Goal: Find specific page/section: Find specific page/section

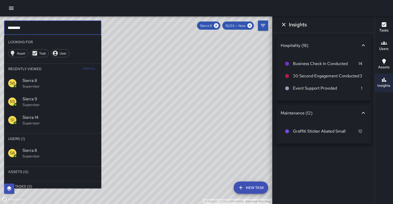
scroll to position [44, 0]
drag, startPoint x: 0, startPoint y: 0, endPoint x: 222, endPoint y: 25, distance: 223.3
click at [218, 25] on icon at bounding box center [216, 25] width 5 height 5
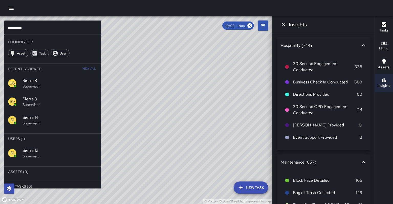
click at [222, 27] on div "© Mapbox © OpenStreetMap Improve this map" at bounding box center [136, 109] width 272 height 187
drag, startPoint x: 222, startPoint y: 25, endPoint x: 45, endPoint y: 26, distance: 176.9
click at [45, 26] on input "*********" at bounding box center [52, 27] width 97 height 14
click at [52, 153] on p "Supervisor" at bounding box center [59, 155] width 75 height 5
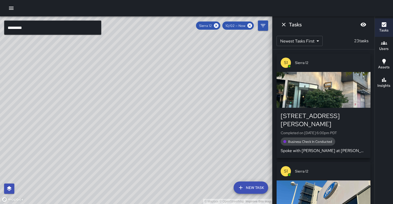
drag, startPoint x: 45, startPoint y: 26, endPoint x: 83, endPoint y: 111, distance: 92.9
click at [83, 111] on div "© Mapbox © OpenStreetMap Improve this map" at bounding box center [136, 109] width 272 height 187
drag, startPoint x: 83, startPoint y: 111, endPoint x: 72, endPoint y: 99, distance: 16.6
click at [72, 99] on div "© Mapbox © OpenStreetMap Improve this map" at bounding box center [136, 109] width 272 height 187
click at [220, 25] on div "Sierra 12" at bounding box center [208, 25] width 24 height 8
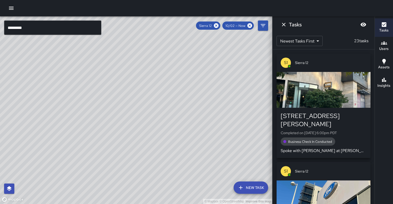
click at [219, 26] on icon at bounding box center [216, 26] width 6 height 6
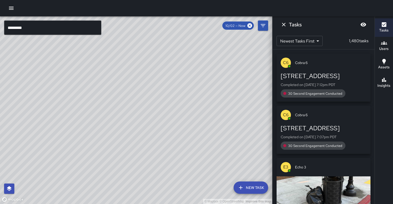
click at [47, 141] on div "© Mapbox © OpenStreetMap Improve this map" at bounding box center [136, 109] width 272 height 187
click at [48, 144] on div "© Mapbox © OpenStreetMap Improve this map" at bounding box center [136, 109] width 272 height 187
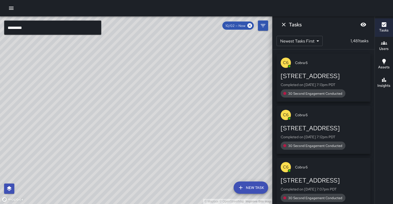
click at [47, 142] on div "© Mapbox © OpenStreetMap Improve this map" at bounding box center [136, 109] width 272 height 187
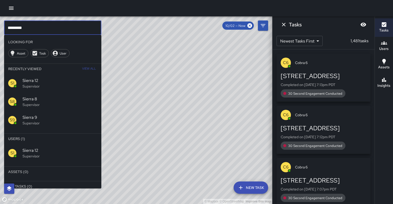
click at [61, 29] on input "*********" at bounding box center [52, 27] width 97 height 14
type input "*"
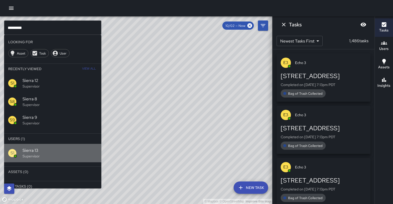
drag, startPoint x: 72, startPoint y: 99, endPoint x: 51, endPoint y: 143, distance: 48.6
click at [51, 153] on p "Supervisor" at bounding box center [59, 155] width 75 height 5
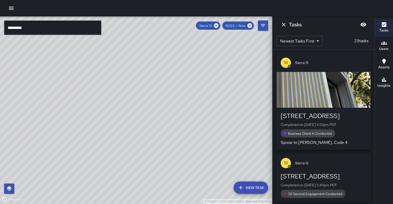
drag, startPoint x: 51, startPoint y: 143, endPoint x: 106, endPoint y: 109, distance: 64.7
click at [106, 109] on div "© Mapbox © OpenStreetMap Improve this map" at bounding box center [136, 109] width 272 height 187
drag, startPoint x: 106, startPoint y: 109, endPoint x: 89, endPoint y: 75, distance: 37.7
click at [89, 75] on div "© Mapbox © OpenStreetMap Improve this map" at bounding box center [136, 109] width 272 height 187
drag, startPoint x: 89, startPoint y: 75, endPoint x: 81, endPoint y: 81, distance: 10.0
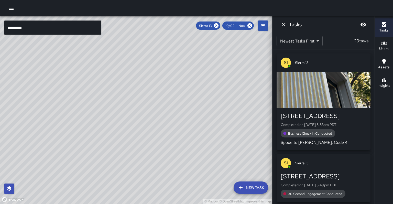
click at [81, 81] on div "© Mapbox © OpenStreetMap Improve this map" at bounding box center [136, 109] width 272 height 187
drag, startPoint x: 81, startPoint y: 81, endPoint x: 81, endPoint y: 78, distance: 3.1
click at [81, 78] on div "© Mapbox © OpenStreetMap Improve this map" at bounding box center [136, 109] width 272 height 187
click at [388, 83] on button "Insights" at bounding box center [384, 83] width 18 height 18
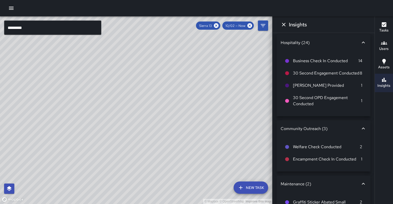
scroll to position [0, 0]
drag, startPoint x: 388, startPoint y: 83, endPoint x: 391, endPoint y: 26, distance: 56.8
click at [391, 26] on button "Tasks" at bounding box center [384, 27] width 18 height 18
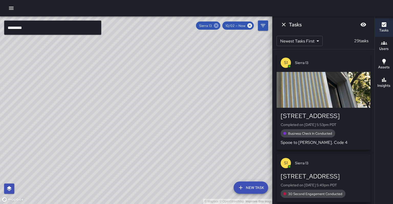
drag, startPoint x: 391, startPoint y: 26, endPoint x: 222, endPoint y: 26, distance: 169.0
click at [219, 25] on icon at bounding box center [216, 26] width 6 height 6
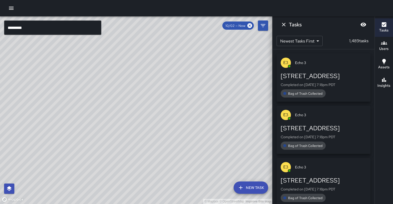
drag, startPoint x: 222, startPoint y: 26, endPoint x: 30, endPoint y: 23, distance: 191.3
click at [30, 23] on input "*********" at bounding box center [52, 27] width 97 height 14
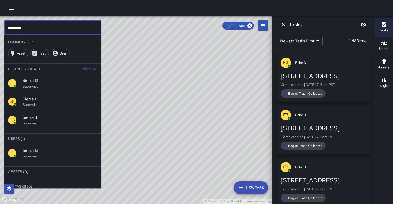
click at [32, 25] on input "*********" at bounding box center [52, 27] width 97 height 14
click at [32, 26] on input "*********" at bounding box center [52, 27] width 97 height 14
type input "*********"
drag, startPoint x: 32, startPoint y: 26, endPoint x: 55, endPoint y: 142, distance: 118.9
click at [55, 153] on p "Supervisor" at bounding box center [59, 155] width 75 height 5
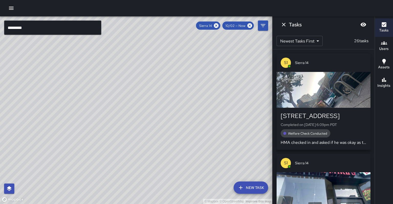
drag, startPoint x: 55, startPoint y: 142, endPoint x: 47, endPoint y: 140, distance: 8.6
click at [47, 140] on div "© Mapbox © OpenStreetMap Improve this map" at bounding box center [136, 109] width 272 height 187
drag, startPoint x: 47, startPoint y: 140, endPoint x: 98, endPoint y: 181, distance: 65.6
click at [98, 181] on div "© Mapbox © OpenStreetMap Improve this map" at bounding box center [136, 109] width 272 height 187
drag, startPoint x: 98, startPoint y: 181, endPoint x: 210, endPoint y: 36, distance: 182.7
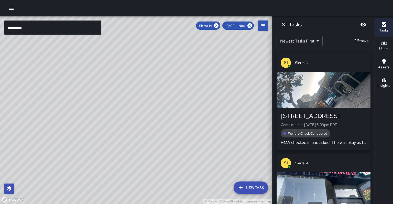
click at [210, 36] on div "© Mapbox © OpenStreetMap Improve this map" at bounding box center [136, 109] width 272 height 187
click at [218, 26] on icon at bounding box center [216, 25] width 5 height 5
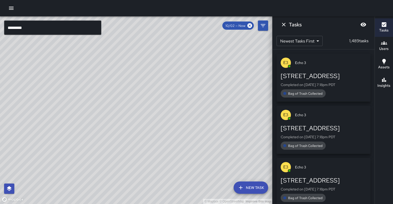
click at [94, 24] on input "*********" at bounding box center [52, 27] width 97 height 14
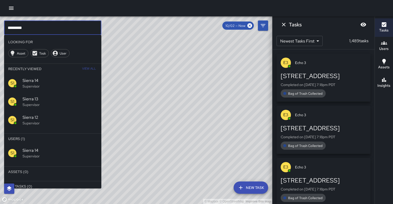
drag, startPoint x: 210, startPoint y: 36, endPoint x: 82, endPoint y: 28, distance: 128.1
click at [82, 28] on input "*********" at bounding box center [52, 27] width 97 height 14
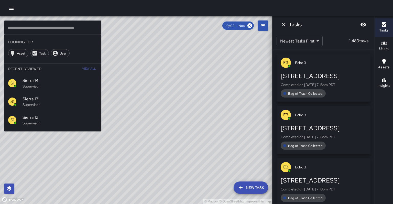
drag, startPoint x: 82, startPoint y: 28, endPoint x: 169, endPoint y: 119, distance: 126.0
click at [169, 119] on div "© Mapbox © OpenStreetMap Improve this map" at bounding box center [136, 109] width 272 height 187
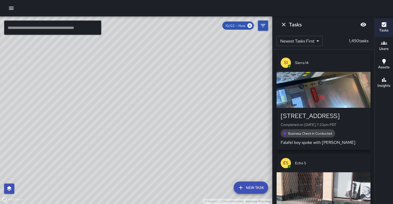
click at [76, 27] on input "text" at bounding box center [52, 27] width 97 height 14
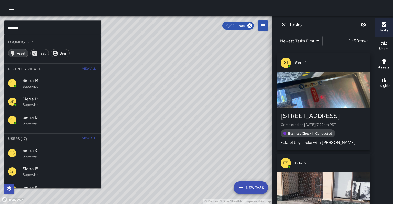
drag, startPoint x: 169, startPoint y: 119, endPoint x: 36, endPoint y: 26, distance: 162.2
click at [36, 26] on input "******" at bounding box center [52, 27] width 97 height 14
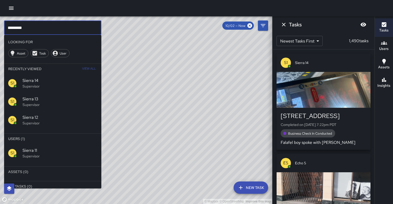
type input "*********"
drag, startPoint x: 36, startPoint y: 26, endPoint x: 40, endPoint y: 149, distance: 123.0
click at [40, 162] on hr at bounding box center [52, 164] width 97 height 4
click at [47, 144] on div "S1 Sierra 11 Supervisor" at bounding box center [52, 153] width 97 height 18
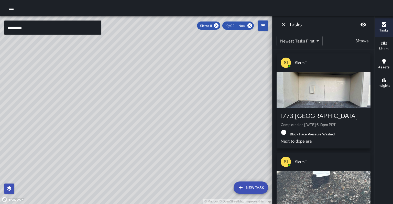
drag, startPoint x: 40, startPoint y: 149, endPoint x: 55, endPoint y: 140, distance: 18.0
click at [55, 140] on div "© Mapbox © OpenStreetMap Improve this map" at bounding box center [136, 109] width 272 height 187
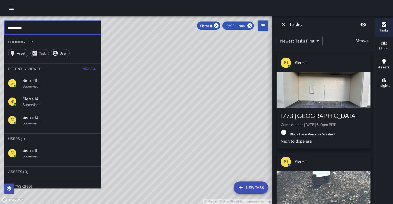
drag, startPoint x: 55, startPoint y: 140, endPoint x: 12, endPoint y: 24, distance: 123.9
click at [12, 24] on input "*********" at bounding box center [52, 27] width 97 height 14
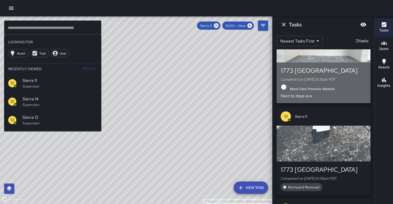
drag, startPoint x: 12, startPoint y: 24, endPoint x: 300, endPoint y: 67, distance: 291.4
click at [300, 67] on div "1773 Broadway Completed on [DATE] 6:10pm PDT Block Face Pressure Washed Next to…" at bounding box center [323, 82] width 94 height 41
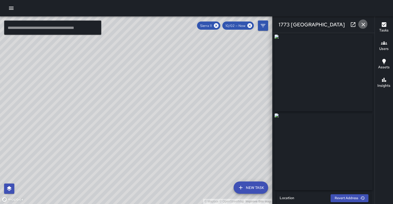
drag, startPoint x: 300, startPoint y: 67, endPoint x: 364, endPoint y: 25, distance: 76.7
click at [364, 25] on icon "button" at bounding box center [363, 24] width 6 height 6
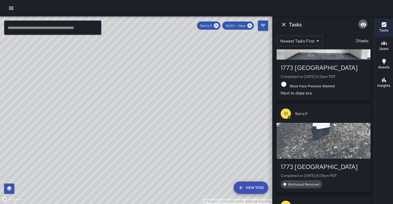
click at [364, 25] on icon "Blur" at bounding box center [363, 25] width 6 height 4
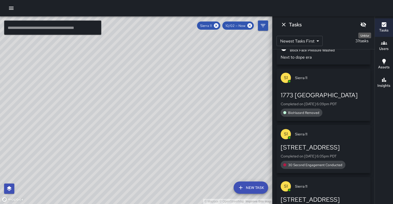
drag, startPoint x: 364, startPoint y: 26, endPoint x: 367, endPoint y: 26, distance: 3.1
click at [367, 26] on button "Unblur" at bounding box center [363, 24] width 10 height 10
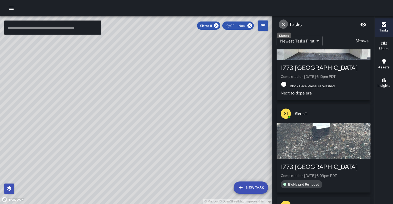
drag, startPoint x: 367, startPoint y: 26, endPoint x: 283, endPoint y: 23, distance: 83.9
click at [283, 23] on icon "Dismiss" at bounding box center [283, 24] width 6 height 6
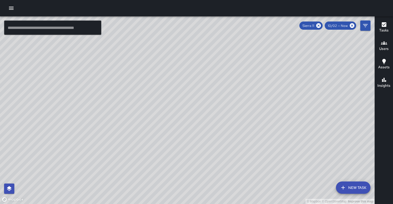
click at [321, 25] on icon at bounding box center [318, 25] width 5 height 5
drag, startPoint x: 283, startPoint y: 23, endPoint x: 383, endPoint y: 25, distance: 99.7
click at [383, 25] on icon "button" at bounding box center [384, 24] width 6 height 6
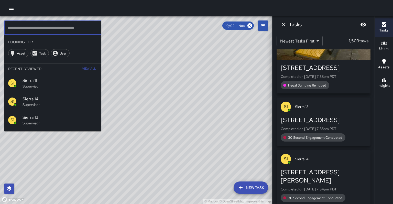
click at [40, 30] on input "text" at bounding box center [52, 27] width 97 height 14
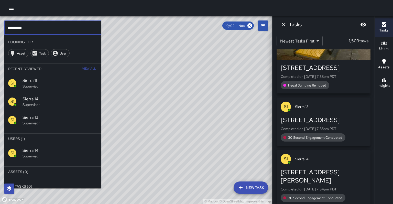
click at [41, 29] on input "*********" at bounding box center [52, 27] width 97 height 14
click at [28, 147] on span "Sierra 14" at bounding box center [59, 150] width 75 height 6
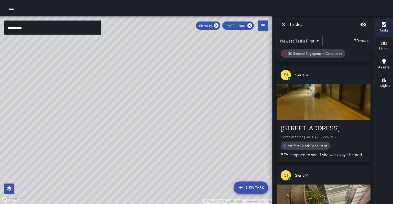
drag, startPoint x: 383, startPoint y: 25, endPoint x: 112, endPoint y: 123, distance: 287.8
click at [112, 123] on div "© Mapbox © OpenStreetMap Improve this map" at bounding box center [136, 109] width 272 height 187
drag, startPoint x: 112, startPoint y: 123, endPoint x: 123, endPoint y: 137, distance: 17.7
click at [123, 137] on div "© Mapbox © OpenStreetMap Improve this map" at bounding box center [136, 109] width 272 height 187
drag, startPoint x: 123, startPoint y: 137, endPoint x: 124, endPoint y: 125, distance: 12.3
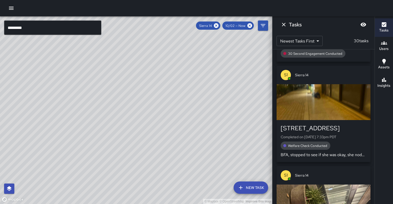
click at [124, 125] on div "© Mapbox © OpenStreetMap Improve this map" at bounding box center [136, 109] width 272 height 187
drag, startPoint x: 124, startPoint y: 125, endPoint x: 112, endPoint y: 142, distance: 21.3
click at [112, 142] on div "© Mapbox © OpenStreetMap Improve this map" at bounding box center [136, 109] width 272 height 187
drag, startPoint x: 112, startPoint y: 142, endPoint x: 112, endPoint y: 131, distance: 11.8
click at [112, 131] on div "© Mapbox © OpenStreetMap Improve this map" at bounding box center [136, 109] width 272 height 187
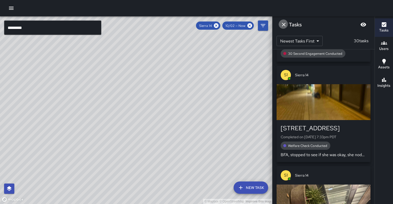
click at [282, 23] on icon "Dismiss" at bounding box center [283, 24] width 6 height 6
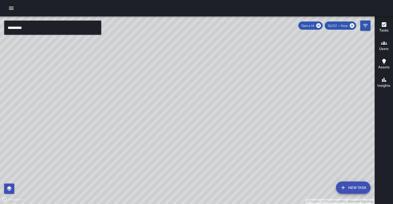
drag, startPoint x: 112, startPoint y: 131, endPoint x: 158, endPoint y: 132, distance: 46.1
click at [158, 132] on div "© Mapbox © OpenStreetMap Improve this map" at bounding box center [187, 109] width 374 height 187
drag, startPoint x: 158, startPoint y: 132, endPoint x: 164, endPoint y: 132, distance: 6.7
click at [164, 132] on div "© Mapbox © OpenStreetMap Improve this map" at bounding box center [187, 109] width 374 height 187
click at [136, 89] on div "© Mapbox © OpenStreetMap Improve this map" at bounding box center [187, 109] width 374 height 187
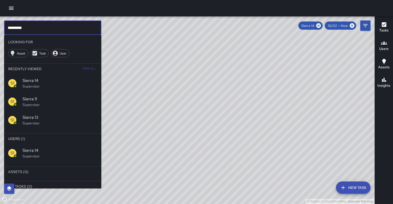
click at [45, 22] on input "*********" at bounding box center [52, 27] width 97 height 14
click at [29, 29] on input "*********" at bounding box center [52, 27] width 97 height 14
drag, startPoint x: 164, startPoint y: 132, endPoint x: 62, endPoint y: 140, distance: 102.6
click at [62, 153] on p "Supervisor" at bounding box center [59, 155] width 75 height 5
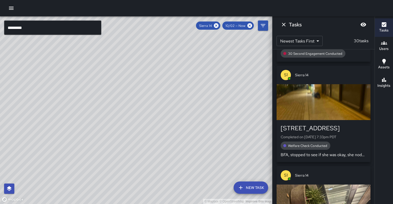
click at [111, 131] on div "© Mapbox © OpenStreetMap Improve this map" at bounding box center [136, 109] width 272 height 187
click at [113, 130] on div "© Mapbox © OpenStreetMap Improve this map" at bounding box center [136, 109] width 272 height 187
drag, startPoint x: 62, startPoint y: 140, endPoint x: 128, endPoint y: 134, distance: 65.9
click at [128, 134] on div "© Mapbox © OpenStreetMap Improve this map" at bounding box center [136, 109] width 272 height 187
drag, startPoint x: 128, startPoint y: 134, endPoint x: 132, endPoint y: 138, distance: 5.8
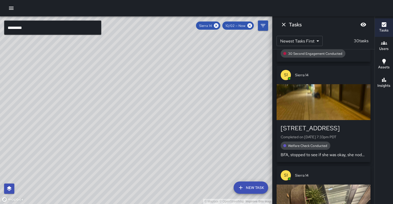
click at [132, 138] on div "© Mapbox © OpenStreetMap Improve this map" at bounding box center [136, 109] width 272 height 187
drag, startPoint x: 132, startPoint y: 138, endPoint x: 134, endPoint y: 139, distance: 2.6
click at [134, 139] on div "© Mapbox © OpenStreetMap Improve this map" at bounding box center [136, 109] width 272 height 187
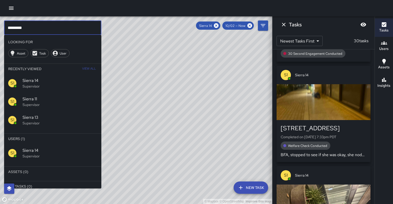
click at [67, 21] on input "*********" at bounding box center [52, 27] width 97 height 14
click at [66, 24] on input "*********" at bounding box center [52, 27] width 97 height 14
drag, startPoint x: 134, startPoint y: 139, endPoint x: 56, endPoint y: 25, distance: 138.1
click at [56, 25] on input "*********" at bounding box center [52, 27] width 97 height 14
drag, startPoint x: 56, startPoint y: 25, endPoint x: 387, endPoint y: 81, distance: 335.3
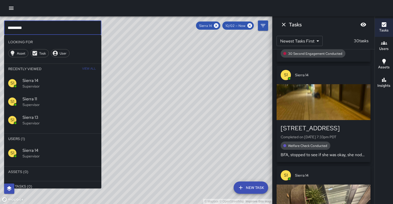
click at [387, 83] on h6 "Insights" at bounding box center [383, 86] width 13 height 6
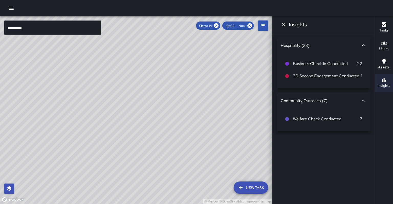
click at [388, 83] on h6 "Insights" at bounding box center [383, 86] width 13 height 6
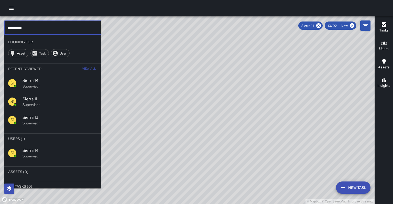
drag, startPoint x: 388, startPoint y: 81, endPoint x: 71, endPoint y: 28, distance: 321.3
click at [71, 28] on input "*********" at bounding box center [52, 27] width 97 height 14
click at [321, 26] on icon at bounding box center [319, 26] width 6 height 6
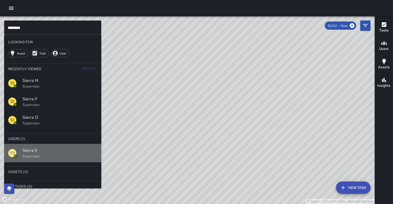
click at [31, 153] on p "Supervisor" at bounding box center [59, 155] width 75 height 5
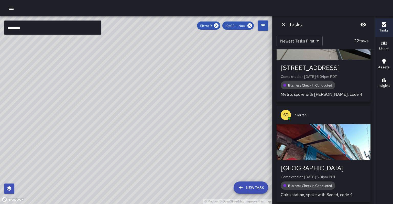
drag, startPoint x: 71, startPoint y: 28, endPoint x: 388, endPoint y: 80, distance: 321.0
click at [388, 83] on h6 "Insights" at bounding box center [383, 86] width 13 height 6
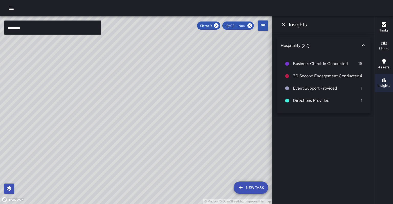
click at [284, 25] on icon "Dismiss" at bounding box center [283, 24] width 6 height 6
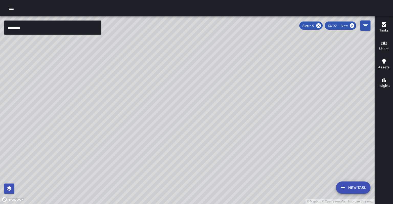
drag, startPoint x: 388, startPoint y: 80, endPoint x: 78, endPoint y: 20, distance: 315.6
click at [78, 20] on div "© Mapbox © OpenStreetMap Improve this map" at bounding box center [187, 109] width 374 height 187
click at [79, 22] on input "********" at bounding box center [52, 27] width 97 height 14
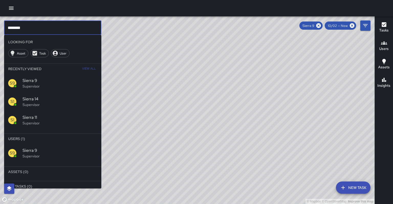
drag, startPoint x: 79, startPoint y: 22, endPoint x: 86, endPoint y: 25, distance: 7.3
click at [86, 25] on input "********" at bounding box center [52, 27] width 97 height 14
click at [85, 26] on input "********" at bounding box center [52, 27] width 97 height 14
type input "*"
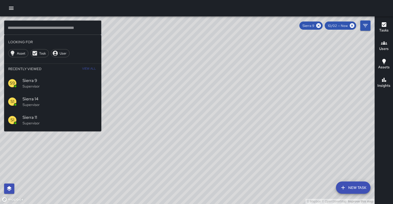
click at [321, 26] on icon at bounding box center [319, 26] width 6 height 6
drag, startPoint x: 86, startPoint y: 25, endPoint x: 324, endPoint y: 26, distance: 238.8
click at [324, 26] on div "© Mapbox © OpenStreetMap Improve this map" at bounding box center [187, 109] width 374 height 187
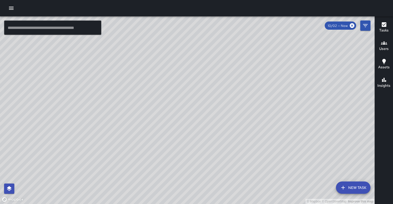
drag, startPoint x: 324, startPoint y: 26, endPoint x: 12, endPoint y: 5, distance: 312.9
click at [12, 5] on button "button" at bounding box center [11, 8] width 10 height 10
click at [13, 9] on button "button" at bounding box center [11, 8] width 10 height 10
drag, startPoint x: 12, startPoint y: 5, endPoint x: 32, endPoint y: 61, distance: 59.4
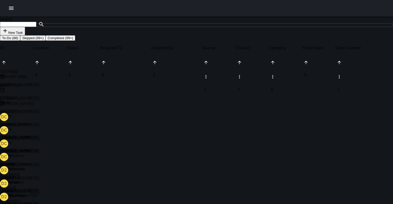
click at [51, 166] on div "D2 Dispatch 2" at bounding box center [25, 172] width 51 height 13
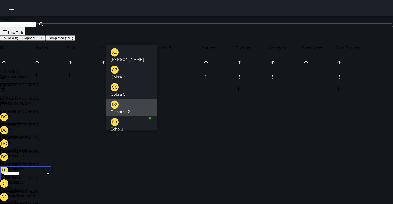
click at [44, 171] on icon "Clear" at bounding box center [41, 173] width 5 height 5
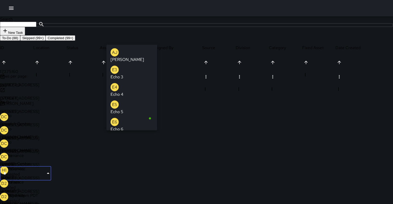
type input "**"
drag, startPoint x: 32, startPoint y: 61, endPoint x: 131, endPoint y: 55, distance: 99.7
click at [123, 57] on div "Echo 3" at bounding box center [116, 60] width 13 height 6
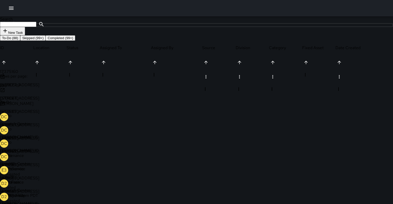
click at [51, 161] on p "Dispatch Center" at bounding box center [25, 163] width 51 height 5
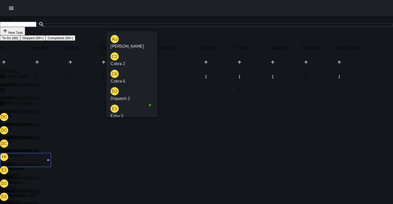
type input "**********"
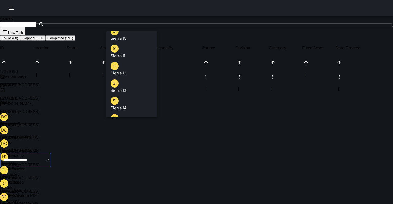
click at [43, 158] on icon "Clear" at bounding box center [41, 159] width 3 height 3
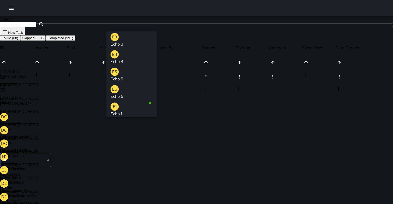
type input "***"
click at [122, 41] on div "Echo 3" at bounding box center [116, 44] width 13 height 6
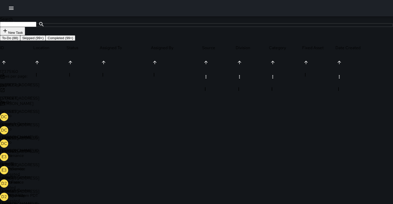
click at [51, 148] on p "Dispatch Center" at bounding box center [25, 150] width 51 height 5
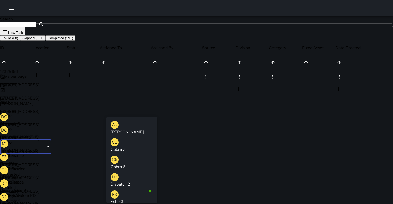
type input "**********"
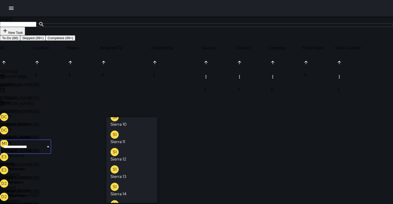
click at [44, 144] on icon "Clear" at bounding box center [41, 146] width 5 height 5
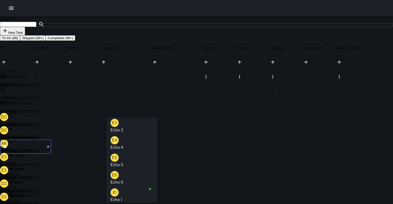
type input "***"
drag, startPoint x: 131, startPoint y: 55, endPoint x: 132, endPoint y: 120, distance: 65.2
click at [132, 120] on li "E3 Echo 3" at bounding box center [131, 125] width 51 height 17
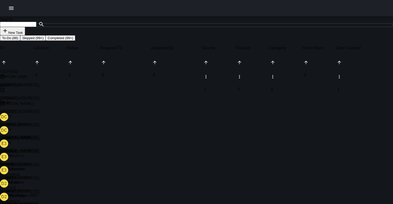
click at [51, 134] on div "Dispatch Center" at bounding box center [25, 136] width 51 height 5
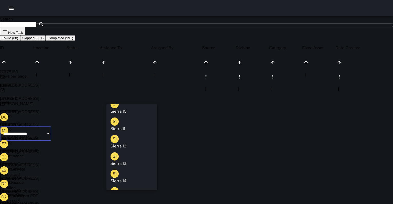
scroll to position [0, 0]
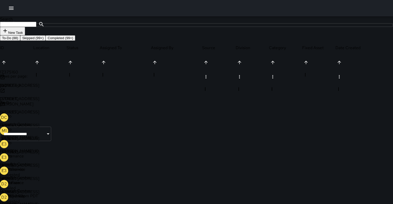
click at [51, 113] on div "DC Dispatch Center" at bounding box center [25, 119] width 51 height 13
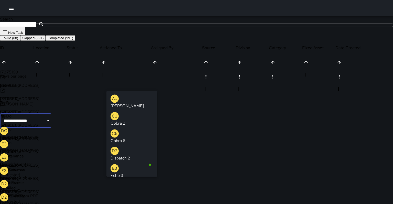
scroll to position [355, 0]
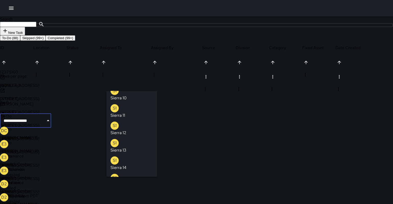
drag, startPoint x: 150, startPoint y: 90, endPoint x: 145, endPoint y: 54, distance: 36.4
click at [145, 41] on div "To-Do (88) Skipped (99+) Completed (99+)" at bounding box center [196, 37] width 393 height 5
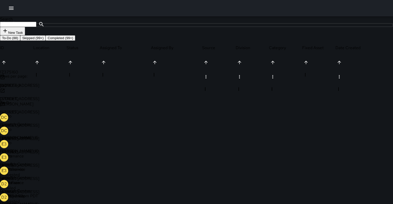
scroll to position [0, 0]
click at [51, 113] on div "DC Dispatch Center" at bounding box center [25, 119] width 51 height 13
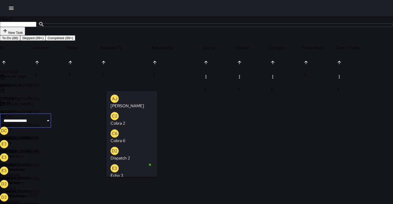
scroll to position [355, 0]
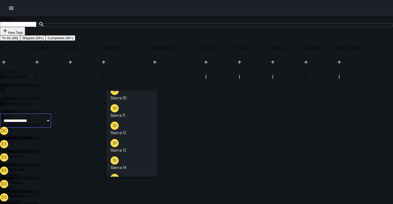
click at [43, 119] on icon "Clear" at bounding box center [41, 120] width 3 height 3
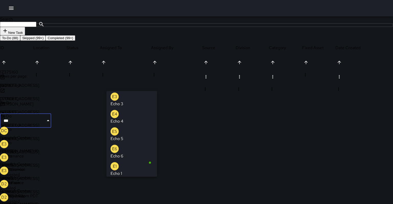
type input "****"
drag, startPoint x: 145, startPoint y: 54, endPoint x: 133, endPoint y: 93, distance: 41.2
click at [133, 93] on li "E3 Echo 3" at bounding box center [131, 99] width 51 height 17
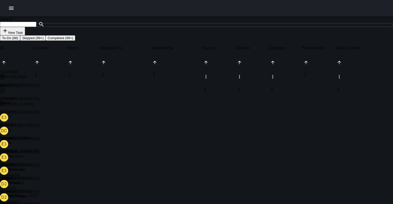
click at [5, 93] on icon at bounding box center [2, 90] width 5 height 5
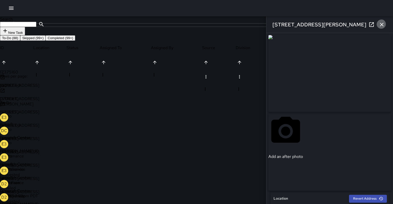
click at [385, 26] on button "button" at bounding box center [381, 24] width 10 height 10
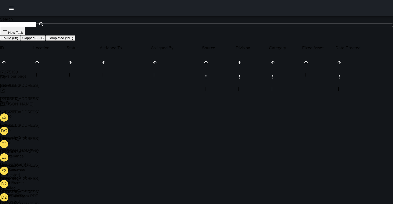
drag, startPoint x: 133, startPoint y: 93, endPoint x: 131, endPoint y: 99, distance: 6.3
click at [51, 135] on div "Dispatch Center" at bounding box center [25, 137] width 51 height 5
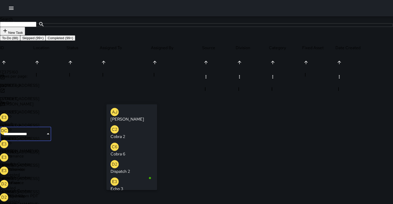
scroll to position [355, 0]
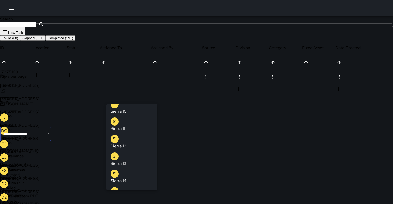
drag, startPoint x: 131, startPoint y: 99, endPoint x: 146, endPoint y: 96, distance: 15.4
click at [44, 131] on icon "Clear" at bounding box center [41, 133] width 5 height 5
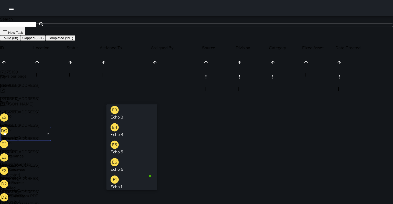
type input "***"
drag, startPoint x: 146, startPoint y: 96, endPoint x: 127, endPoint y: 109, distance: 23.1
click at [123, 114] on p "Echo 3" at bounding box center [116, 117] width 13 height 6
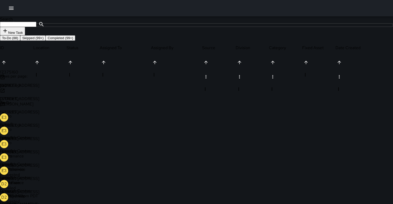
click at [148, 35] on div "Search Search New Task" at bounding box center [196, 25] width 393 height 19
drag, startPoint x: 127, startPoint y: 109, endPoint x: 132, endPoint y: 150, distance: 41.5
click at [51, 188] on p "Dispatch 2" at bounding box center [25, 190] width 51 height 5
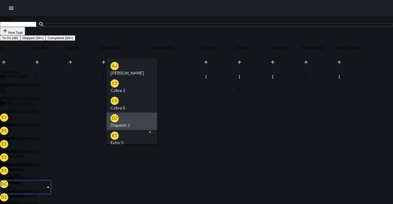
type input "**********"
click at [44, 184] on icon "Clear" at bounding box center [41, 186] width 5 height 5
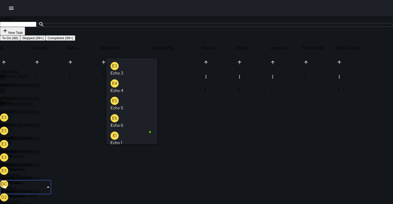
type input "***"
click at [134, 64] on li "E3 Echo 3" at bounding box center [131, 68] width 51 height 17
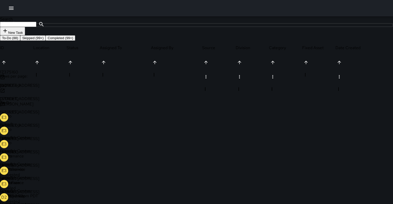
drag, startPoint x: 132, startPoint y: 150, endPoint x: 134, endPoint y: 163, distance: 13.0
click at [51, 193] on div "D2 Dispatch 2" at bounding box center [25, 199] width 51 height 13
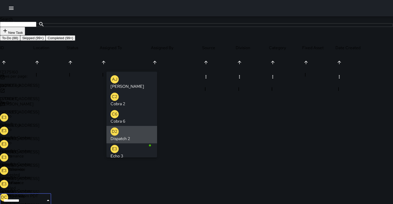
click at [44, 198] on icon "Clear" at bounding box center [41, 200] width 5 height 5
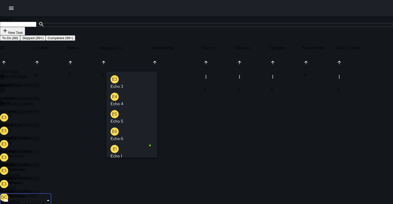
type input "****"
click at [146, 78] on li "E3 Echo 3" at bounding box center [131, 82] width 51 height 17
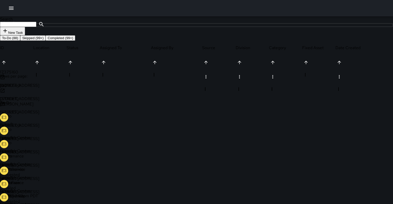
scroll to position [-1, 0]
click at [5, 133] on icon at bounding box center [2, 130] width 5 height 5
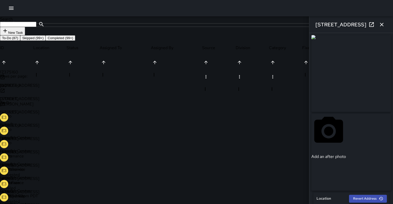
scroll to position [0, 0]
click at [385, 24] on button "button" at bounding box center [381, 24] width 10 height 10
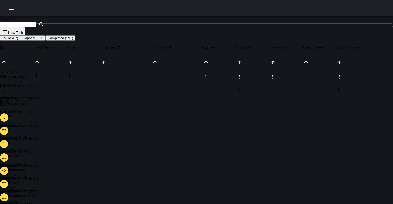
click at [33, 153] on p "To-Do" at bounding box center [16, 155] width 33 height 5
drag, startPoint x: 139, startPoint y: 47, endPoint x: 81, endPoint y: 167, distance: 133.7
drag, startPoint x: 81, startPoint y: 167, endPoint x: 35, endPoint y: 83, distance: 96.1
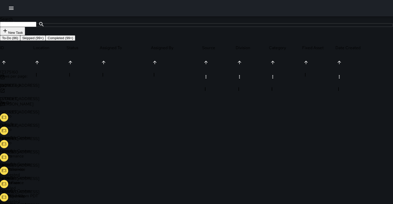
click at [5, 80] on icon at bounding box center [2, 77] width 5 height 5
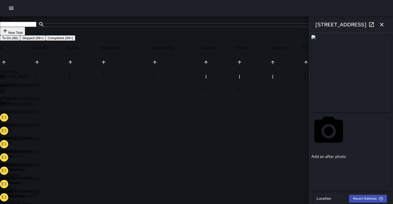
type input "**********"
drag, startPoint x: 35, startPoint y: 83, endPoint x: 387, endPoint y: 26, distance: 357.2
click at [387, 26] on div "[STREET_ADDRESS]" at bounding box center [351, 24] width 84 height 16
click at [385, 25] on button "button" at bounding box center [381, 24] width 10 height 10
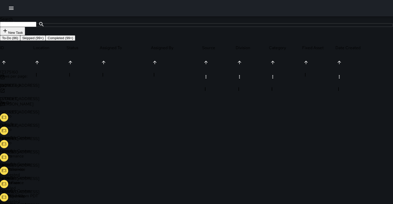
drag, startPoint x: 384, startPoint y: 25, endPoint x: 81, endPoint y: 150, distance: 327.8
click at [33, 166] on p "To-Do" at bounding box center [16, 168] width 33 height 5
drag, startPoint x: 86, startPoint y: 178, endPoint x: 128, endPoint y: 36, distance: 148.6
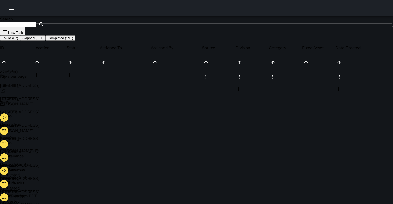
click at [128, 35] on div "Search Search New Task" at bounding box center [196, 25] width 393 height 19
click at [11, 9] on icon "button" at bounding box center [11, 8] width 5 height 3
